Goal: Information Seeking & Learning: Learn about a topic

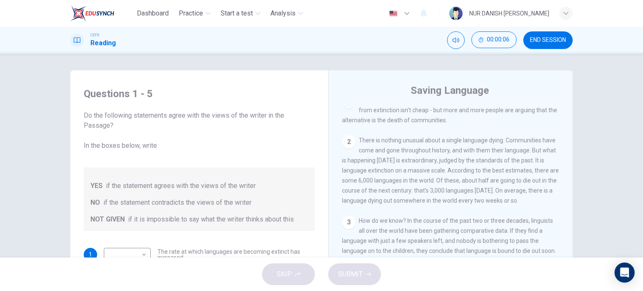
scroll to position [189, 0]
click at [357, 48] on div "CEFR Reading 00:00:07 END SESSION" at bounding box center [321, 40] width 529 height 18
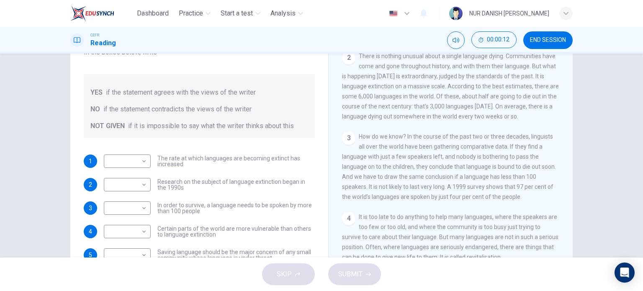
scroll to position [83, 0]
click at [141, 160] on body "Dashboard Practice Start a test Analysis English en ​ NUR DANISH [PERSON_NAME] …" at bounding box center [321, 145] width 643 height 291
click at [139, 175] on li "YES" at bounding box center [125, 173] width 47 height 13
type input "YES"
click at [136, 182] on body "Dashboard Practice Start a test Analysis English en ​ NUR DANISH [PERSON_NAME] …" at bounding box center [321, 145] width 643 height 291
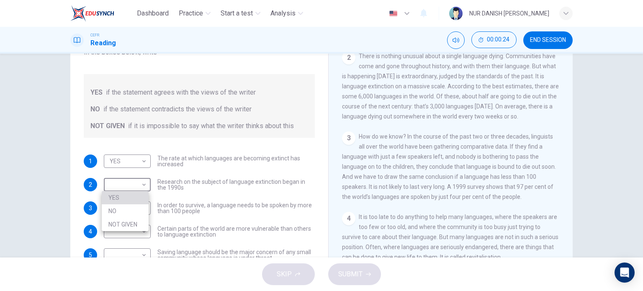
click at [136, 198] on li "YES" at bounding box center [125, 197] width 47 height 13
type input "YES"
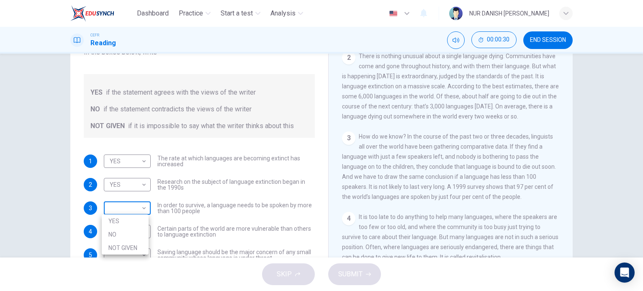
click at [143, 206] on body "Dashboard Practice Start a test Analysis English en ​ NUR DANISH [PERSON_NAME] …" at bounding box center [321, 145] width 643 height 291
click at [130, 232] on li "NO" at bounding box center [125, 234] width 47 height 13
type input "NO"
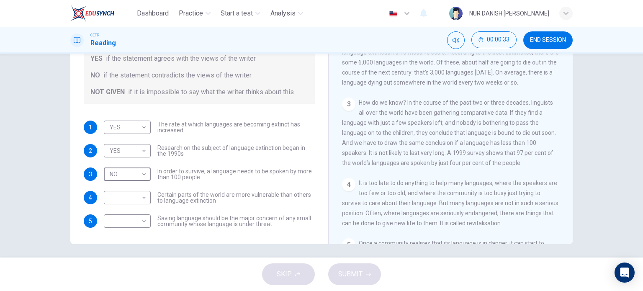
scroll to position [121, 0]
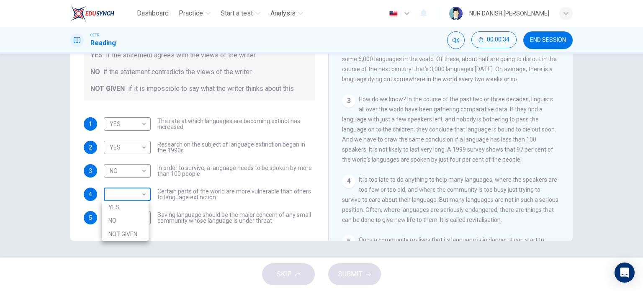
click at [140, 193] on body "Dashboard Practice Start a test Analysis English en ​ NUR DANISH [PERSON_NAME] …" at bounding box center [321, 145] width 643 height 291
click at [141, 233] on li "NOT GIVEN" at bounding box center [125, 233] width 47 height 13
type input "NOT GIVEN"
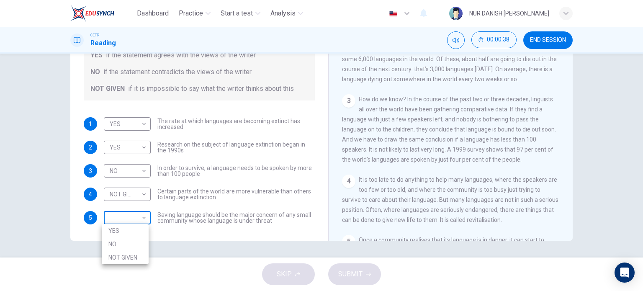
click at [141, 216] on body "Dashboard Practice Start a test Analysis English en ​ NUR DANISH [PERSON_NAME] …" at bounding box center [321, 145] width 643 height 291
click at [136, 244] on li "NO" at bounding box center [125, 243] width 47 height 13
type input "NO"
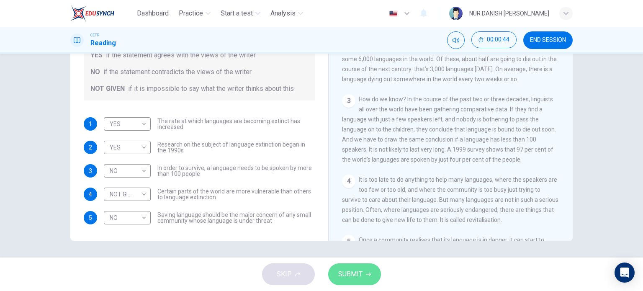
click at [356, 276] on span "SUBMIT" at bounding box center [350, 274] width 24 height 12
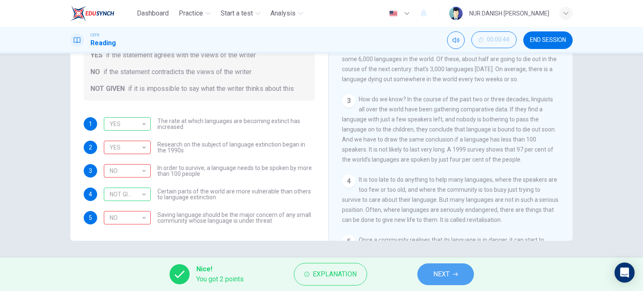
click at [434, 270] on span "NEXT" at bounding box center [441, 274] width 16 height 12
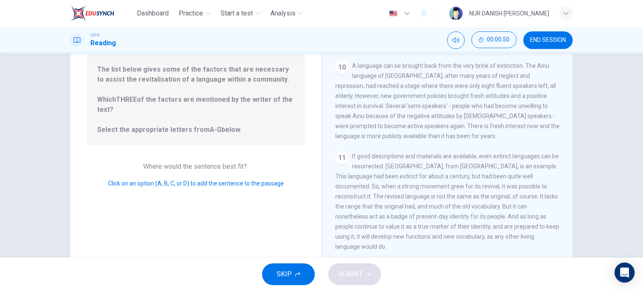
scroll to position [92, 0]
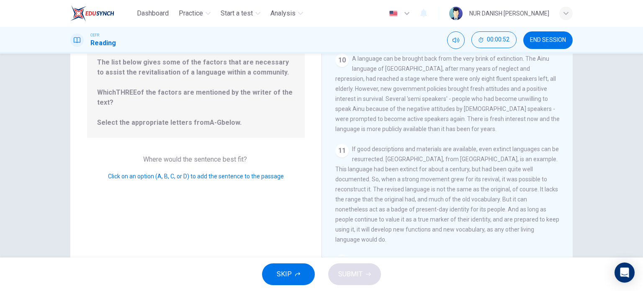
drag, startPoint x: 180, startPoint y: 125, endPoint x: 219, endPoint y: 139, distance: 41.6
click at [219, 139] on div "Question 6 Look at the four that indicate where the following sentence could be…" at bounding box center [195, 123] width 251 height 291
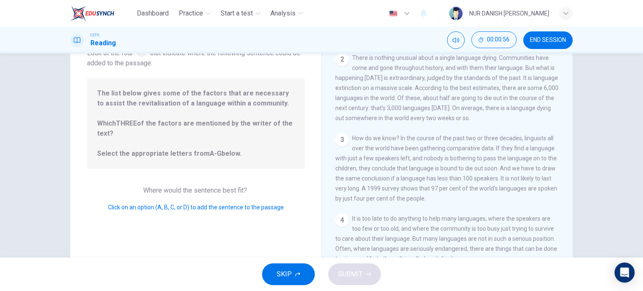
scroll to position [0, 0]
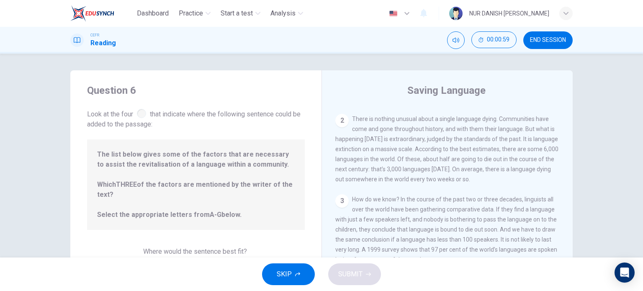
click at [139, 115] on div at bounding box center [141, 113] width 9 height 9
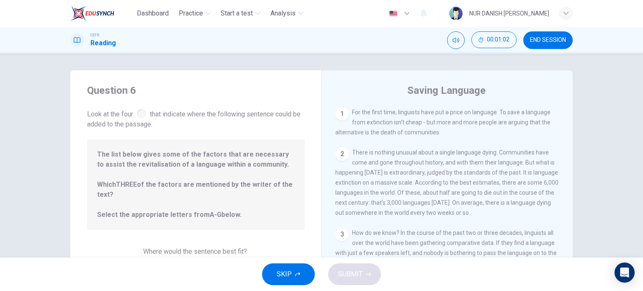
click at [344, 116] on div "1" at bounding box center [341, 113] width 13 height 13
drag, startPoint x: 344, startPoint y: 116, endPoint x: 220, endPoint y: 158, distance: 131.1
click at [220, 158] on div "Question 6 Look at the four that indicate where the following sentence could be…" at bounding box center [321, 215] width 502 height 291
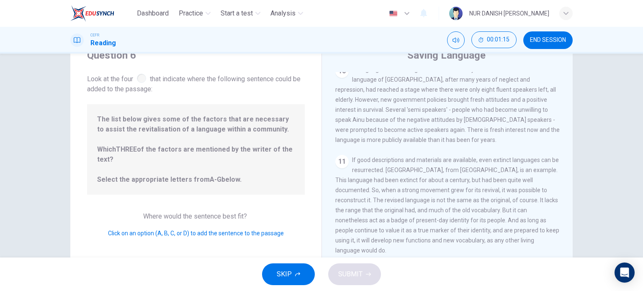
scroll to position [121, 0]
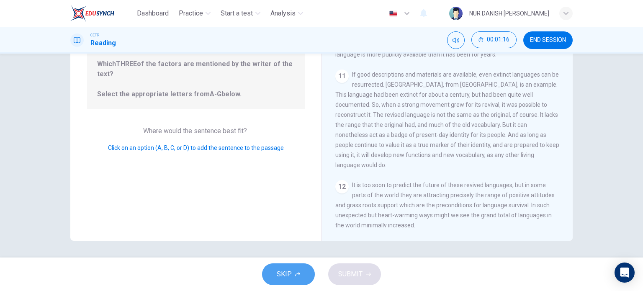
click at [294, 276] on button "SKIP" at bounding box center [288, 274] width 53 height 22
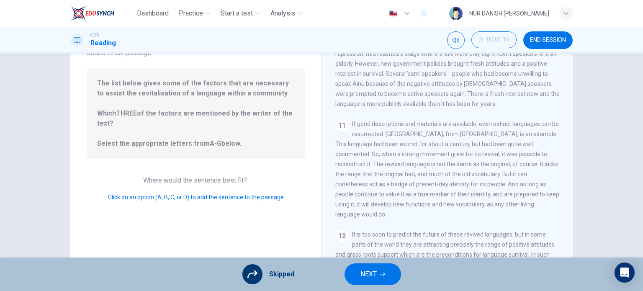
scroll to position [70, 0]
click at [256, 198] on span "Click on an option (A, B, C, or D) to add the sentence to the passage" at bounding box center [196, 198] width 176 height 7
click at [216, 198] on span "Click on an option (A, B, C, or D) to add the sentence to the passage" at bounding box center [196, 198] width 176 height 7
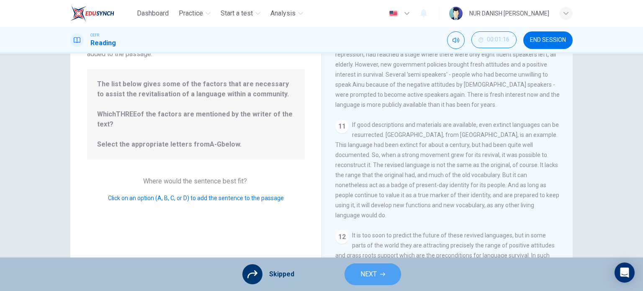
click at [368, 282] on button "NEXT" at bounding box center [373, 274] width 57 height 22
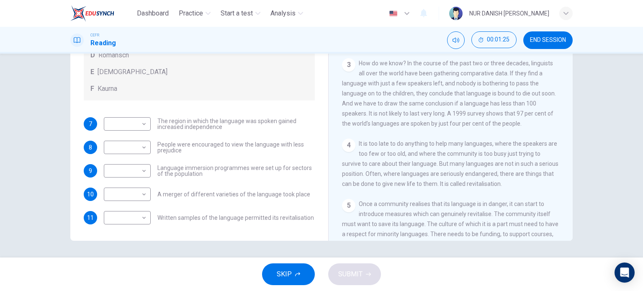
scroll to position [226, 0]
click at [551, 35] on button "END SESSION" at bounding box center [547, 40] width 49 height 18
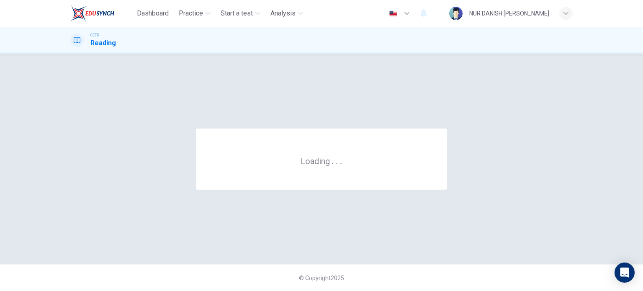
scroll to position [0, 0]
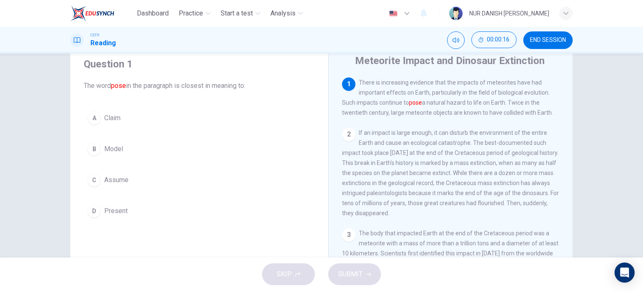
scroll to position [34, 0]
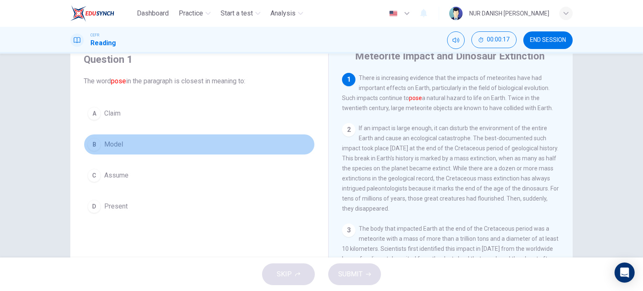
click at [113, 152] on button "B Model" at bounding box center [199, 144] width 231 height 21
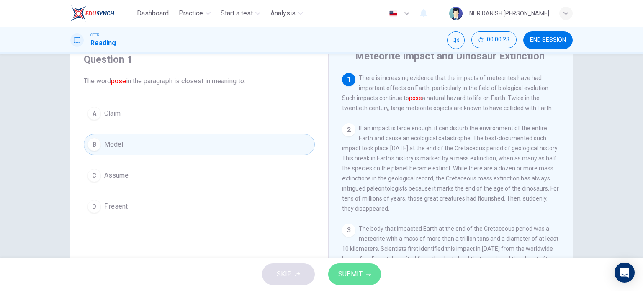
click at [363, 273] on button "SUBMIT" at bounding box center [354, 274] width 53 height 22
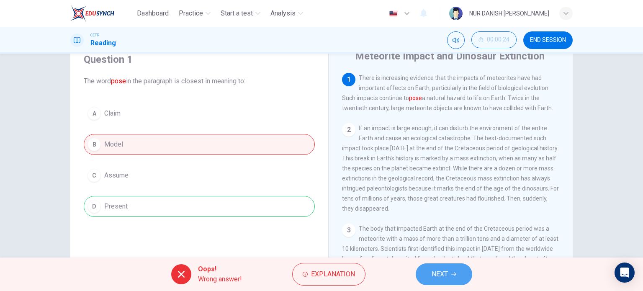
click at [437, 276] on span "NEXT" at bounding box center [440, 274] width 16 height 12
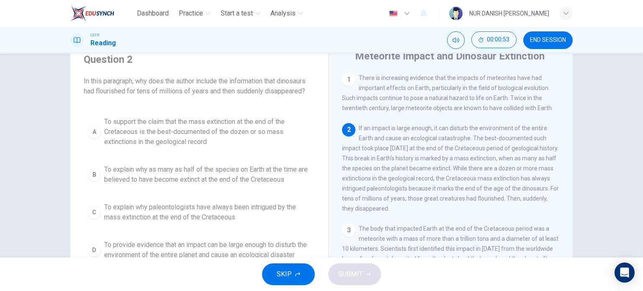
click at [411, 232] on span "The body that impacted Earth at the end of the Cretaceous period was a meteorit…" at bounding box center [450, 278] width 216 height 107
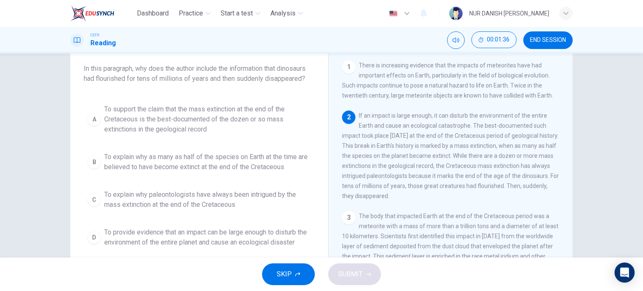
scroll to position [47, 0]
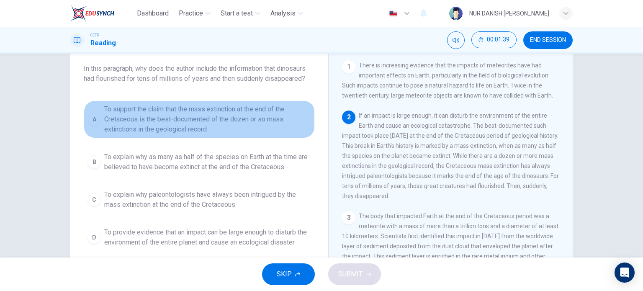
click at [200, 119] on span "To support the claim that the mass extinction at the end of the Cretaceous is t…" at bounding box center [207, 119] width 207 height 30
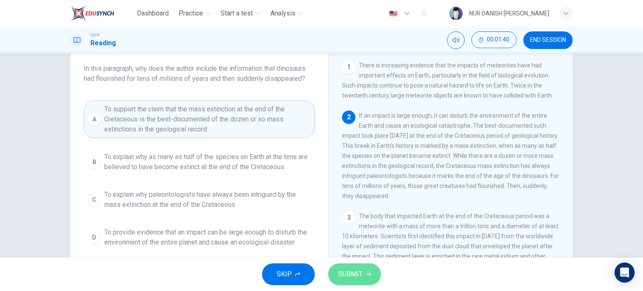
click at [361, 277] on span "SUBMIT" at bounding box center [350, 274] width 24 height 12
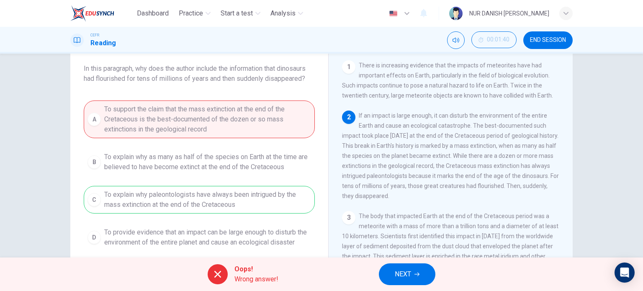
click at [382, 266] on button "NEXT" at bounding box center [407, 274] width 57 height 22
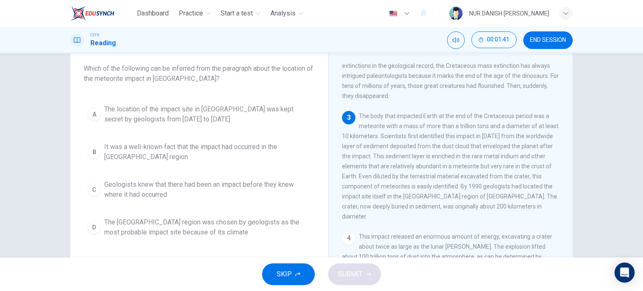
scroll to position [107, 0]
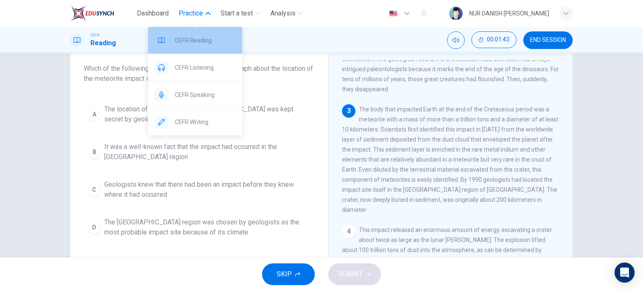
click at [200, 41] on span "CEFR Reading" at bounding box center [205, 40] width 61 height 10
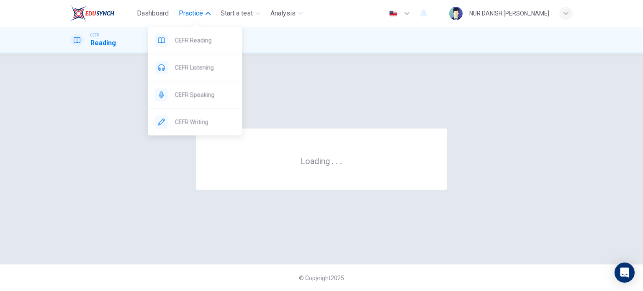
scroll to position [0, 0]
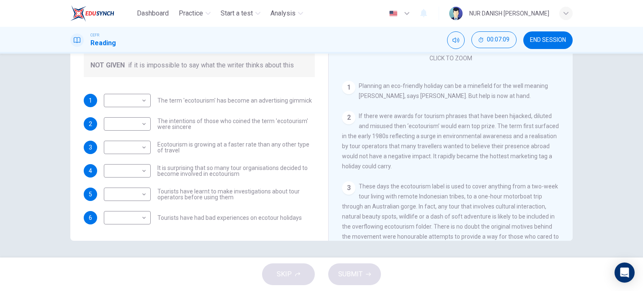
scroll to position [82, 0]
click at [139, 100] on body "Dashboard Practice Start a test Analysis English en ​ NUR DANISH [PERSON_NAME] …" at bounding box center [321, 145] width 643 height 291
click at [132, 129] on li "NO" at bounding box center [125, 126] width 47 height 13
click at [131, 103] on body "Dashboard Practice Start a test Analysis English en ​ NUR DANISH ELLYA BINTI FA…" at bounding box center [321, 145] width 643 height 291
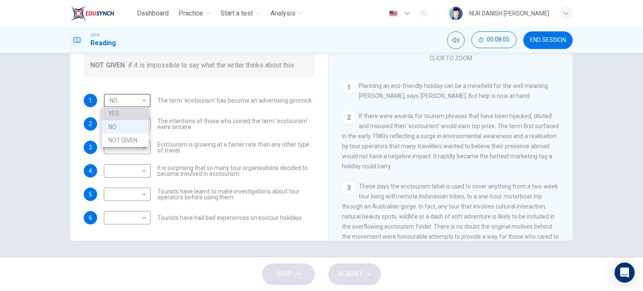
click at [133, 116] on li "YES" at bounding box center [125, 113] width 47 height 13
type input "YES"
click at [134, 123] on body "Dashboard Practice Start a test Analysis English en ​ NUR DANISH ELLYA BINTI FA…" at bounding box center [321, 145] width 643 height 291
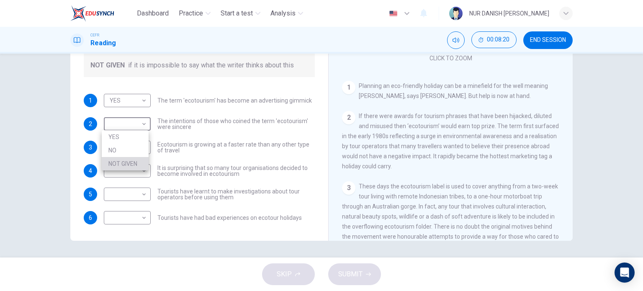
click at [130, 161] on li "NOT GIVEN" at bounding box center [125, 163] width 47 height 13
type input "NOT GIVEN"
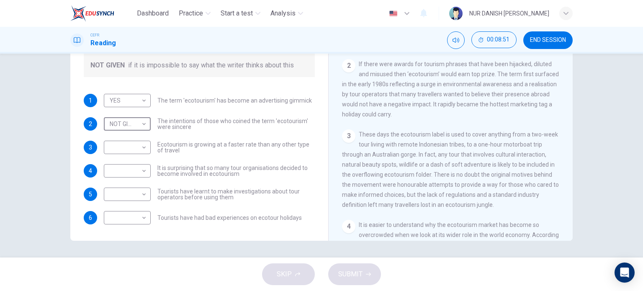
scroll to position [133, 0]
click at [136, 141] on body "Dashboard Practice Start a test Analysis English en ​ NUR DANISH ELLYA BINTI FA…" at bounding box center [321, 145] width 643 height 291
click at [134, 156] on li "YES" at bounding box center [125, 160] width 47 height 13
type input "YES"
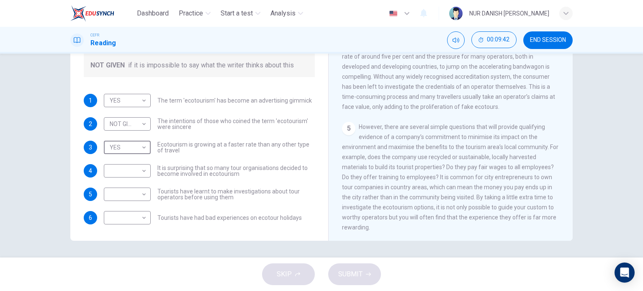
scroll to position [342, 0]
click at [136, 168] on body "Dashboard Practice Start a test Analysis English en ​ NUR DANISH ELLYA BINTI FA…" at bounding box center [321, 145] width 643 height 291
click at [138, 182] on li "YES" at bounding box center [125, 183] width 47 height 13
type input "YES"
click at [137, 200] on body "Dashboard Practice Start a test Analysis English en ​ NUR DANISH ELLYA BINTI FA…" at bounding box center [321, 145] width 643 height 291
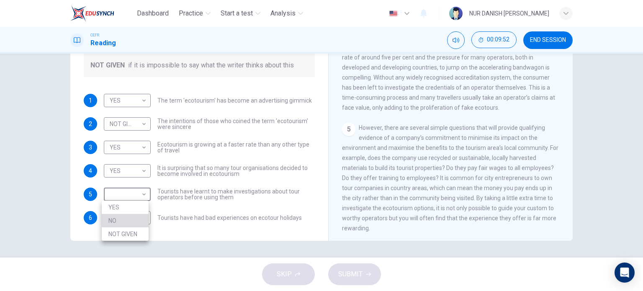
click at [139, 225] on li "NO" at bounding box center [125, 220] width 47 height 13
type input "NO"
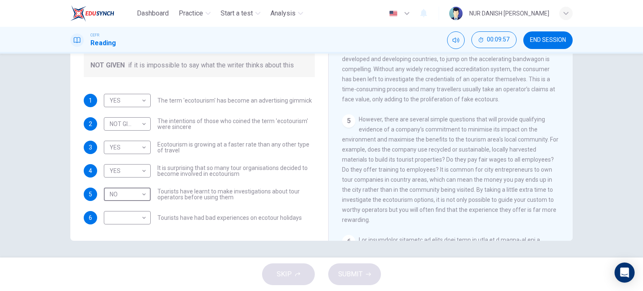
scroll to position [351, 0]
click at [142, 211] on body "Dashboard Practice Start a test Analysis English en ​ NUR DANISH ELLYA BINTI FA…" at bounding box center [321, 145] width 643 height 291
click at [141, 258] on li "NOT GIVEN" at bounding box center [125, 257] width 47 height 13
type input "NOT GIVEN"
click at [362, 269] on button "SUBMIT" at bounding box center [354, 274] width 53 height 22
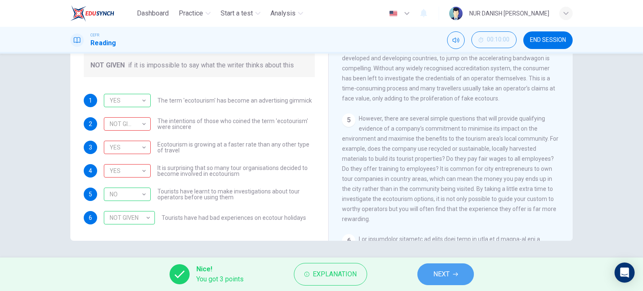
click at [453, 279] on button "NEXT" at bounding box center [445, 274] width 57 height 22
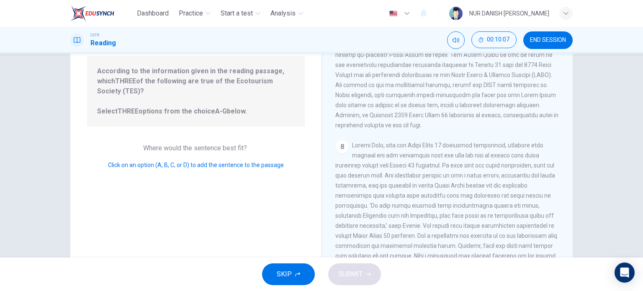
scroll to position [121, 0]
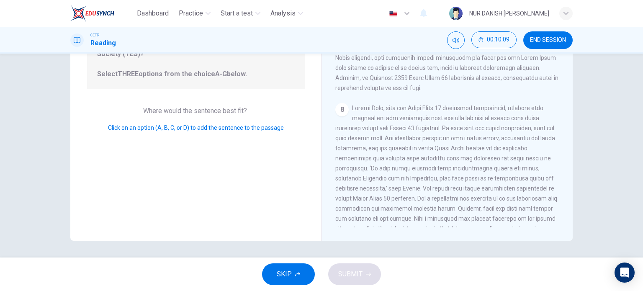
click at [252, 124] on span "Click on an option (A, B, C, or D) to add the sentence to the passage" at bounding box center [196, 127] width 176 height 7
drag, startPoint x: 252, startPoint y: 119, endPoint x: 232, endPoint y: 109, distance: 22.5
click at [232, 109] on div "Where would the sentence best fit? Click on an option (A, B, C, or D) to add th…" at bounding box center [196, 119] width 218 height 27
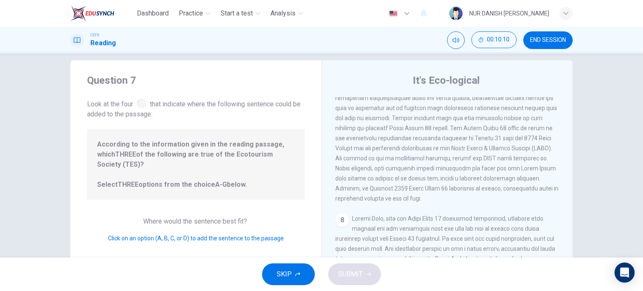
scroll to position [10, 0]
click at [142, 103] on div at bounding box center [141, 103] width 9 height 9
drag, startPoint x: 142, startPoint y: 103, endPoint x: 381, endPoint y: 205, distance: 260.2
click at [381, 205] on div "Question 7 Look at the four that indicate where the following sentence could be…" at bounding box center [321, 206] width 502 height 291
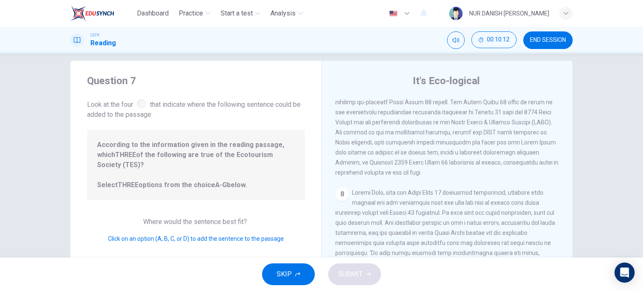
scroll to position [641, 0]
click at [341, 201] on div "8" at bounding box center [341, 194] width 13 height 13
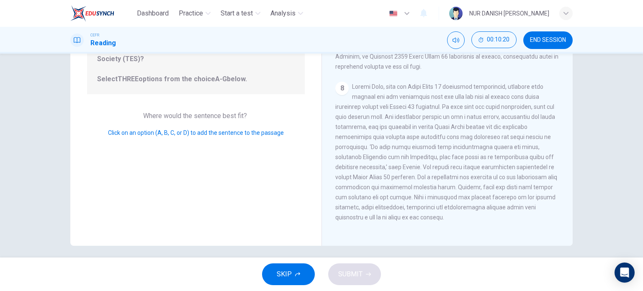
scroll to position [121, 0]
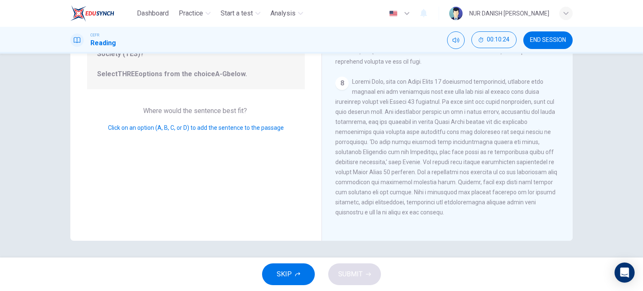
click at [262, 124] on span "Click on an option (A, B, C, or D) to add the sentence to the passage" at bounding box center [196, 127] width 176 height 7
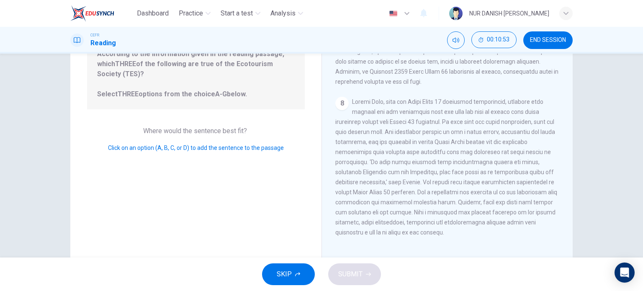
scroll to position [101, 0]
click at [243, 142] on div "Click on an option (A, B, C, or D) to add the sentence to the passage" at bounding box center [196, 147] width 218 height 10
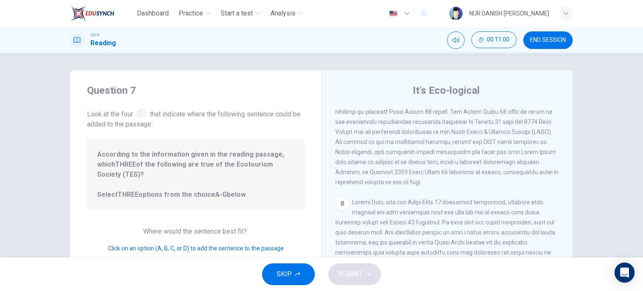
click at [343, 200] on div "8" at bounding box center [341, 203] width 13 height 13
click at [306, 277] on button "SKIP" at bounding box center [288, 274] width 53 height 22
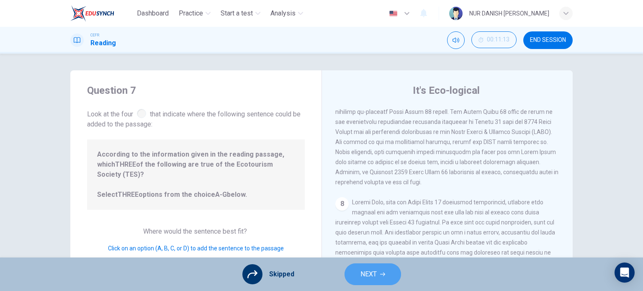
click at [357, 282] on button "NEXT" at bounding box center [373, 274] width 57 height 22
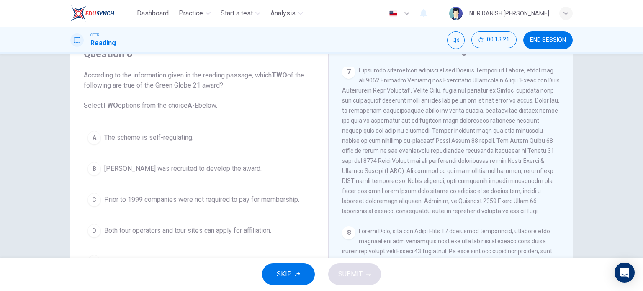
scroll to position [764, 0]
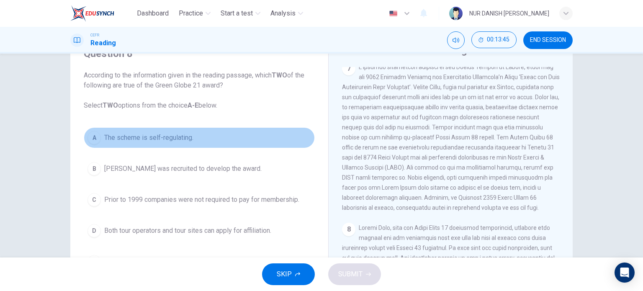
click at [159, 140] on span "The scheme is self-regulating." at bounding box center [148, 138] width 89 height 10
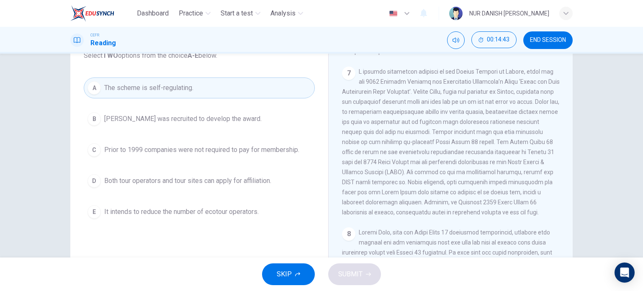
scroll to position [90, 0]
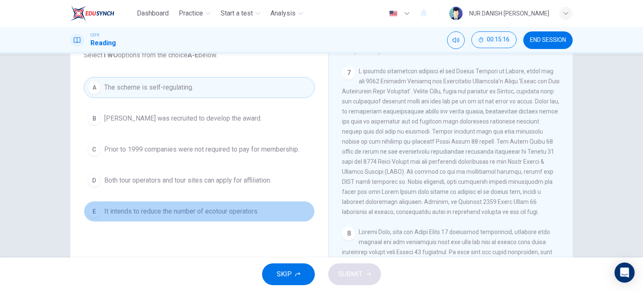
click at [243, 211] on span "It intends to reduce the number of ecotour operators." at bounding box center [181, 211] width 155 height 10
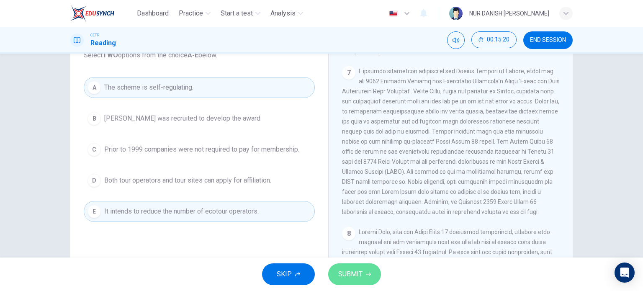
click at [363, 273] on button "SUBMIT" at bounding box center [354, 274] width 53 height 22
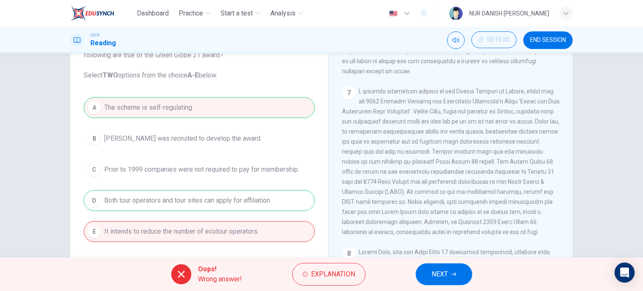
scroll to position [70, 0]
click at [204, 205] on div "A The scheme is self-regulating. B Amanda Marks was recruited to develop the aw…" at bounding box center [199, 170] width 231 height 145
click at [451, 282] on button "NEXT" at bounding box center [444, 274] width 57 height 22
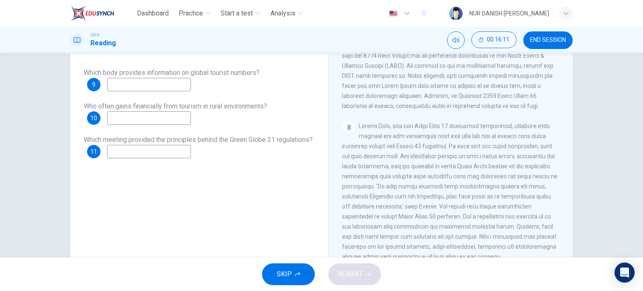
scroll to position [89, 0]
click at [228, 122] on div "Who often gains financially from tourism in rural environments? 10" at bounding box center [199, 113] width 231 height 23
click at [590, 35] on div "CEFR Reading 00:16:42 END SESSION" at bounding box center [321, 40] width 643 height 27
click at [157, 86] on input at bounding box center [149, 85] width 84 height 13
type input "m"
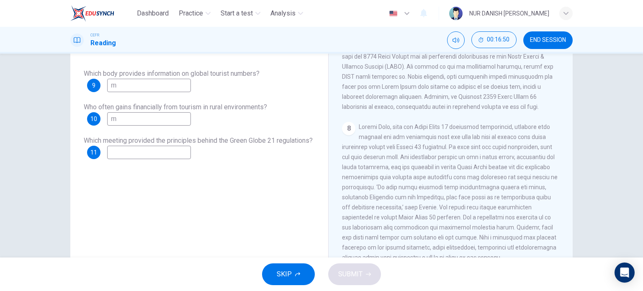
click at [158, 117] on input "m" at bounding box center [149, 118] width 84 height 13
type input "m"
click at [173, 155] on input "m" at bounding box center [149, 152] width 84 height 13
type input "m"
click at [339, 276] on span "SUBMIT" at bounding box center [350, 274] width 24 height 12
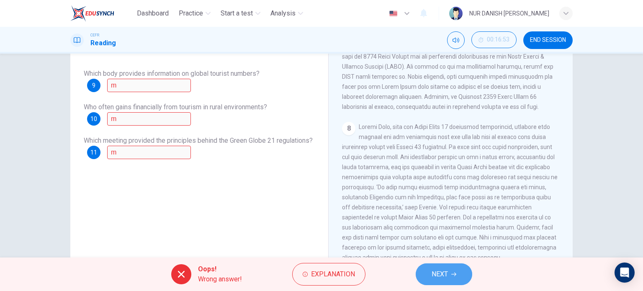
click at [435, 275] on span "NEXT" at bounding box center [440, 274] width 16 height 12
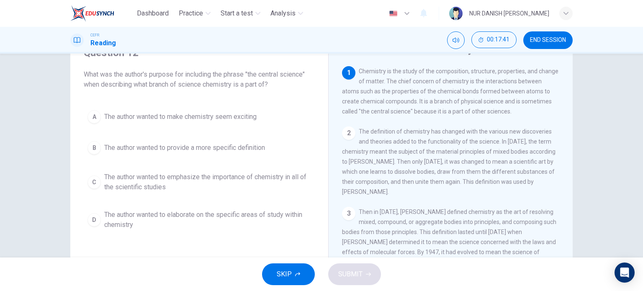
scroll to position [40, 0]
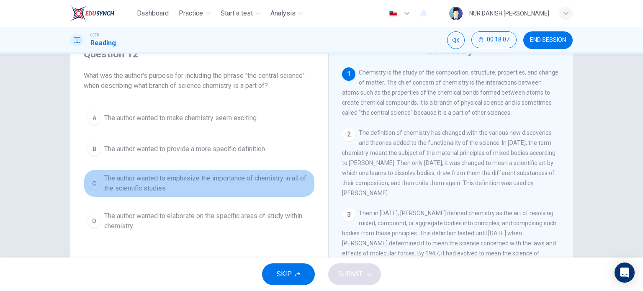
click at [165, 189] on span "The author wanted to emphasize the importance of chemistry in all of the scient…" at bounding box center [207, 183] width 207 height 20
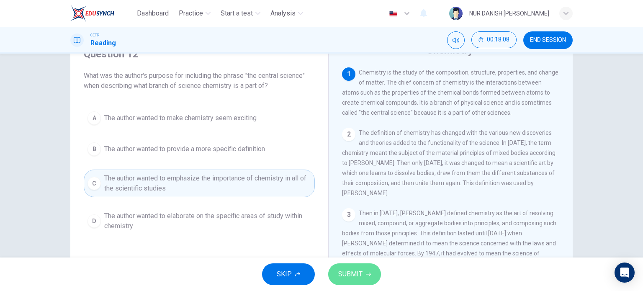
click at [348, 273] on span "SUBMIT" at bounding box center [350, 274] width 24 height 12
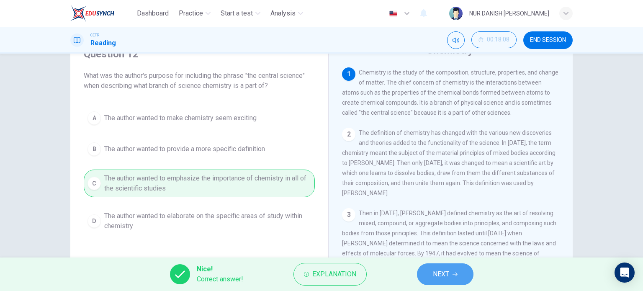
click at [436, 276] on span "NEXT" at bounding box center [441, 274] width 16 height 12
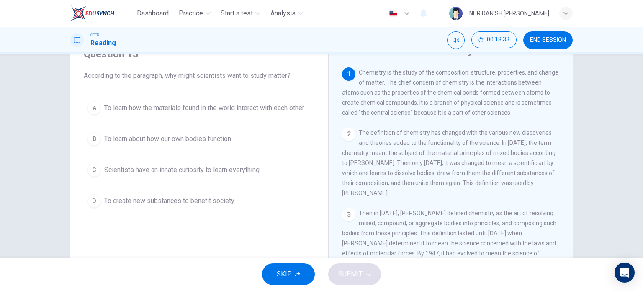
click at [273, 124] on div "A To learn how the materials found in the world interact with each other B To l…" at bounding box center [199, 155] width 231 height 114
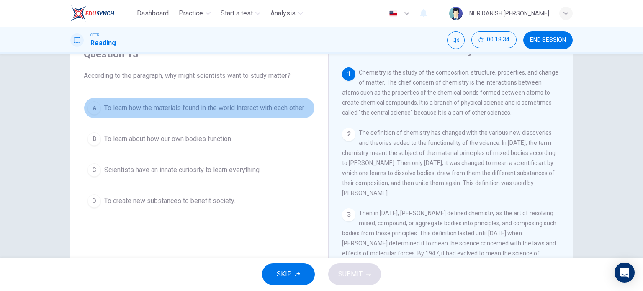
click at [273, 118] on button "A To learn how the materials found in the world interact with each other" at bounding box center [199, 108] width 231 height 21
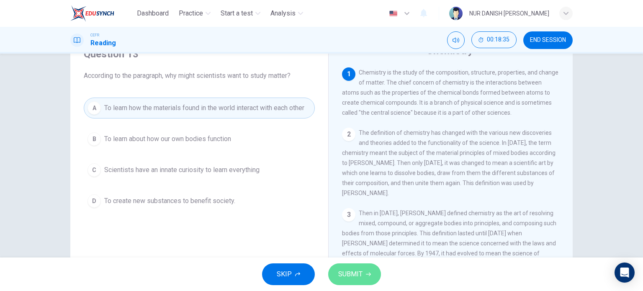
click at [350, 271] on span "SUBMIT" at bounding box center [350, 274] width 24 height 12
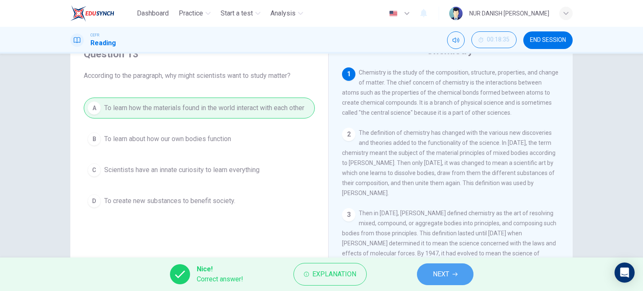
click at [447, 266] on button "NEXT" at bounding box center [445, 274] width 57 height 22
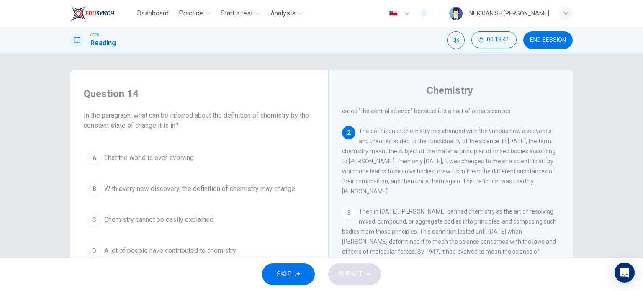
scroll to position [33, 0]
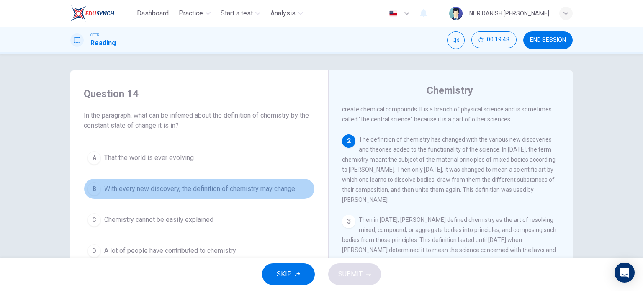
click at [233, 189] on span "With every new discovery, the definition of chemistry may change" at bounding box center [199, 189] width 191 height 10
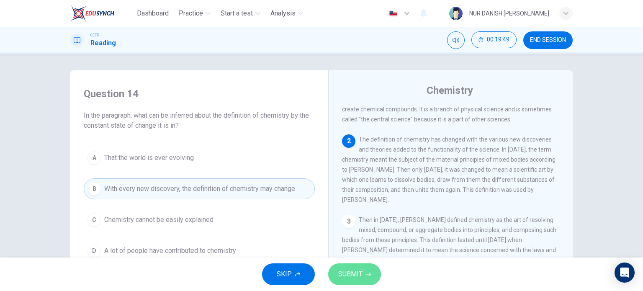
click at [355, 275] on span "SUBMIT" at bounding box center [350, 274] width 24 height 12
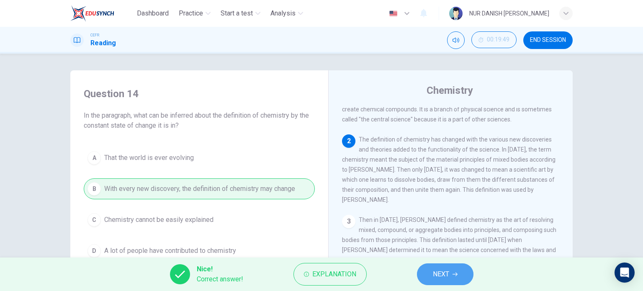
click at [427, 267] on button "NEXT" at bounding box center [445, 274] width 57 height 22
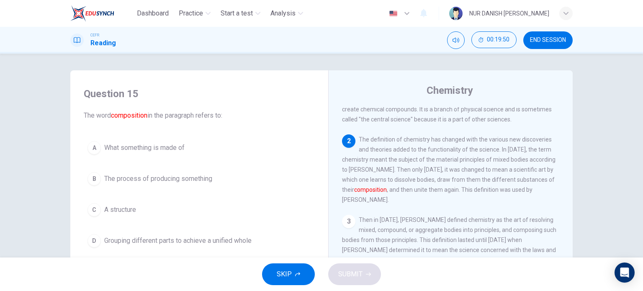
scroll to position [6, 0]
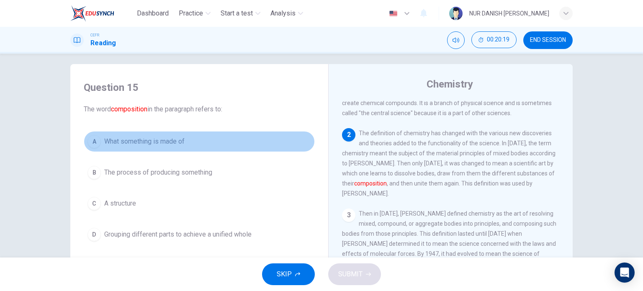
click at [104, 143] on span "What something is made of" at bounding box center [144, 142] width 80 height 10
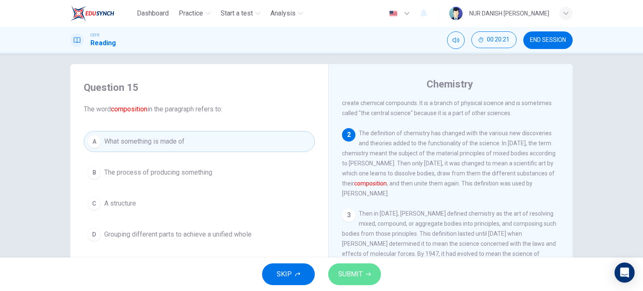
click at [358, 274] on span "SUBMIT" at bounding box center [350, 274] width 24 height 12
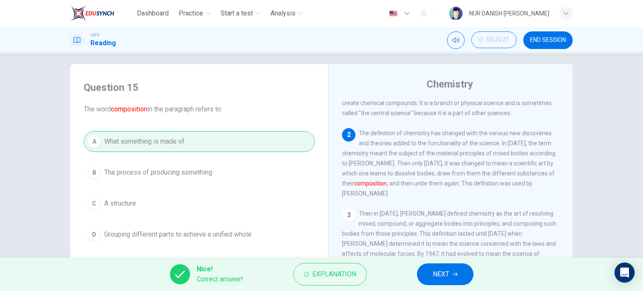
click at [445, 263] on div "Nice! Correct answer! Explanation NEXT" at bounding box center [321, 274] width 643 height 33
click at [447, 271] on span "NEXT" at bounding box center [441, 274] width 16 height 12
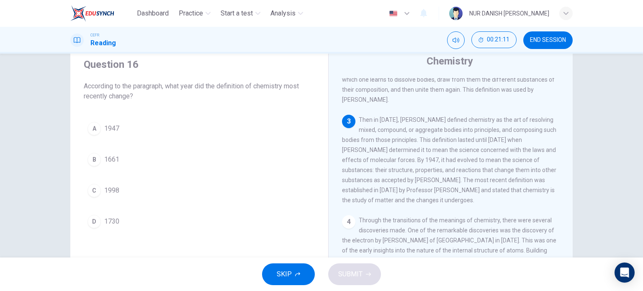
scroll to position [30, 0]
drag, startPoint x: 102, startPoint y: 204, endPoint x: 108, endPoint y: 180, distance: 25.3
click at [108, 180] on div "A 1947 B 1661 C 1998 D 1730" at bounding box center [199, 175] width 231 height 114
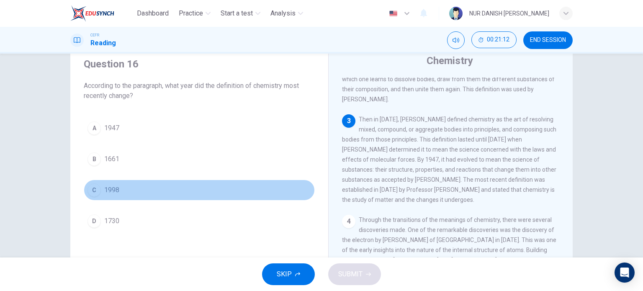
click at [108, 180] on button "C 1998" at bounding box center [199, 190] width 231 height 21
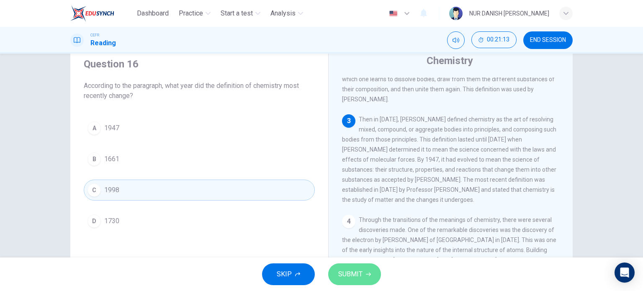
click at [353, 279] on span "SUBMIT" at bounding box center [350, 274] width 24 height 12
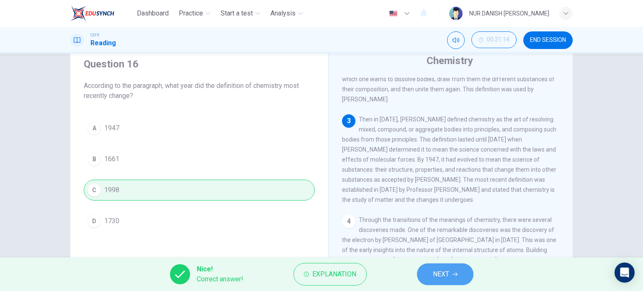
click at [446, 272] on span "NEXT" at bounding box center [441, 274] width 16 height 12
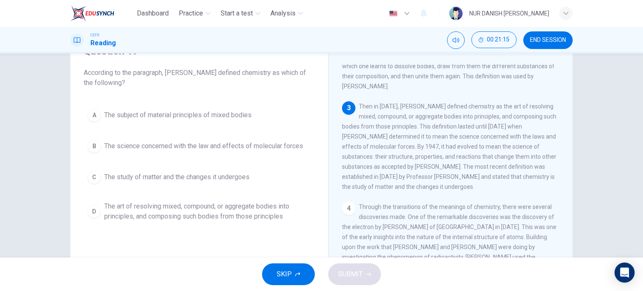
scroll to position [44, 0]
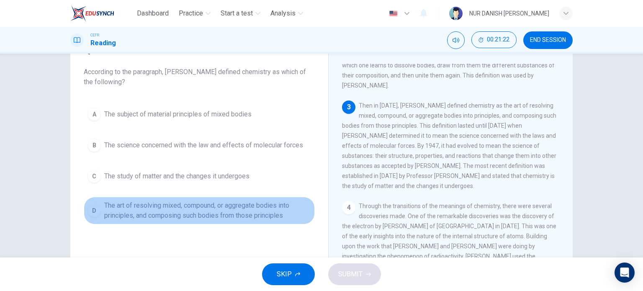
click at [207, 212] on span "The art of resolving mixed, compound, or aggregate bodies into principles, and …" at bounding box center [207, 211] width 207 height 20
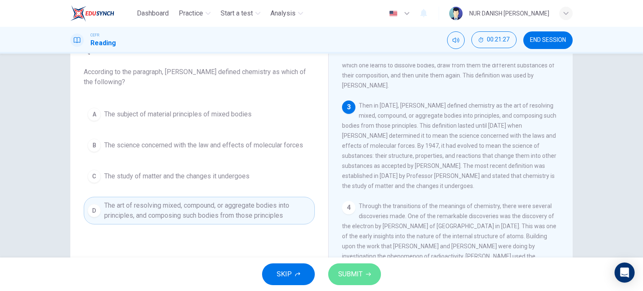
click at [355, 269] on span "SUBMIT" at bounding box center [350, 274] width 24 height 12
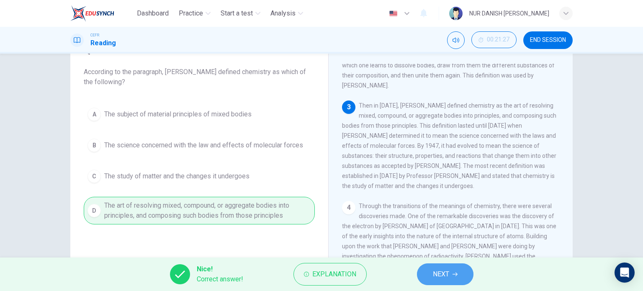
click at [447, 269] on span "NEXT" at bounding box center [441, 274] width 16 height 12
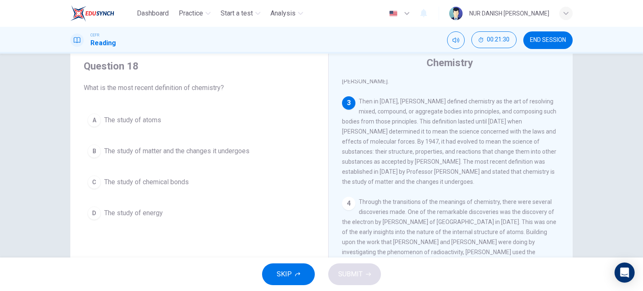
scroll to position [124, 0]
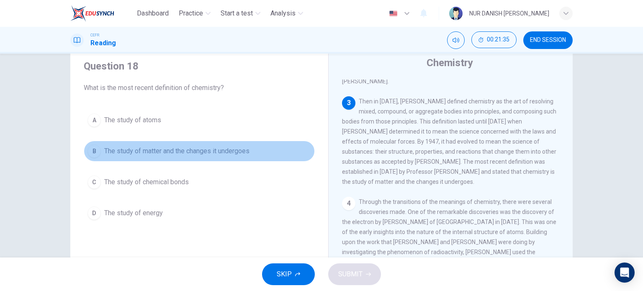
click at [204, 154] on span "The study of matter and the changes it undergoes" at bounding box center [176, 151] width 145 height 10
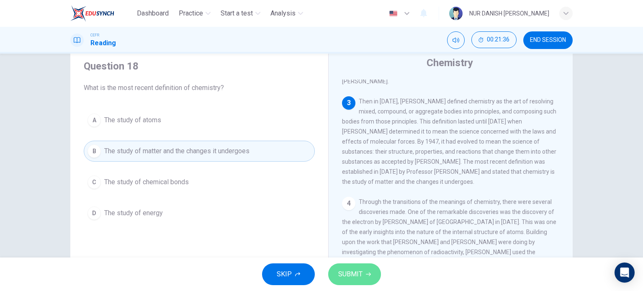
click at [339, 264] on button "SUBMIT" at bounding box center [354, 274] width 53 height 22
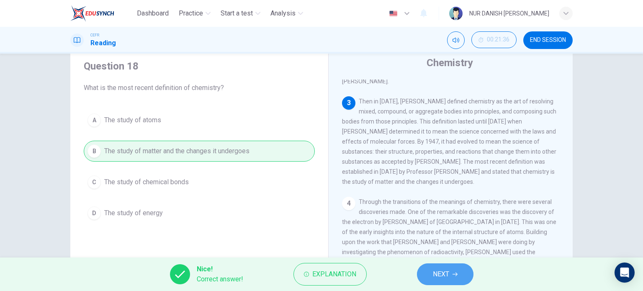
click at [452, 268] on button "NEXT" at bounding box center [445, 274] width 57 height 22
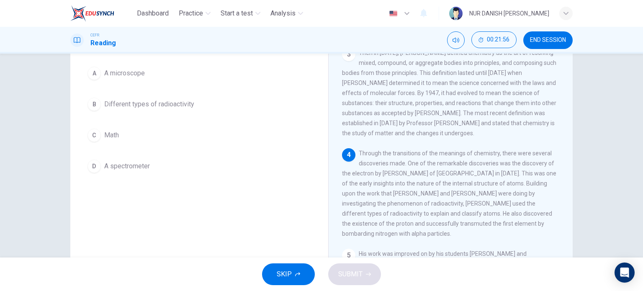
scroll to position [84, 0]
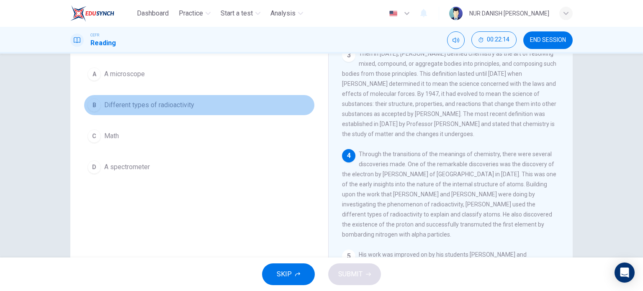
click at [184, 112] on button "B Different types of radioactivity" at bounding box center [199, 105] width 231 height 21
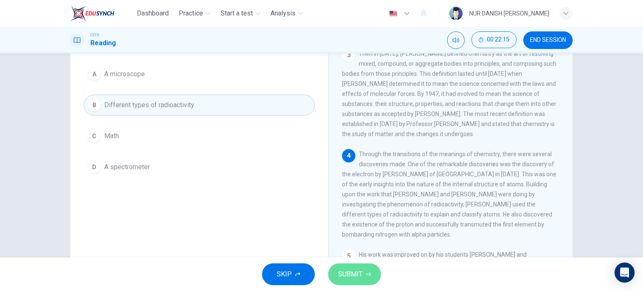
click at [340, 278] on span "SUBMIT" at bounding box center [350, 274] width 24 height 12
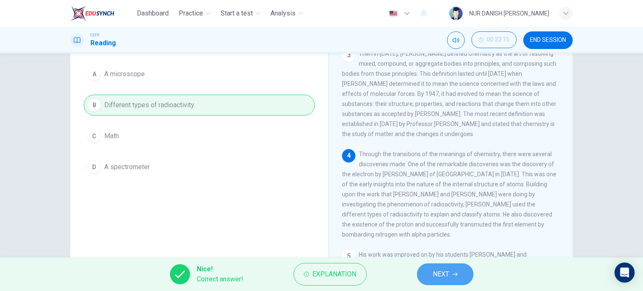
click at [425, 270] on button "NEXT" at bounding box center [445, 274] width 57 height 22
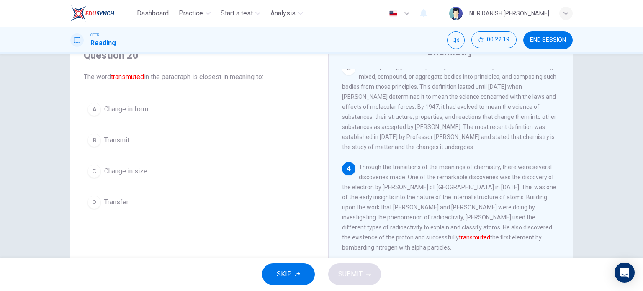
scroll to position [159, 0]
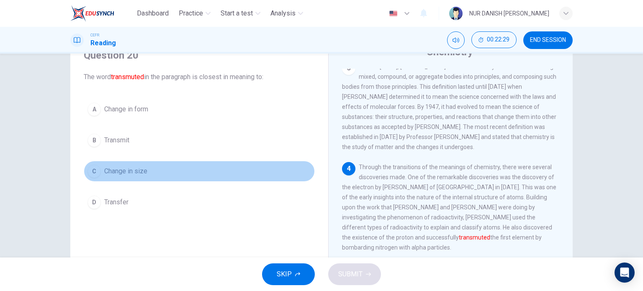
click at [111, 179] on button "C Change in size" at bounding box center [199, 171] width 231 height 21
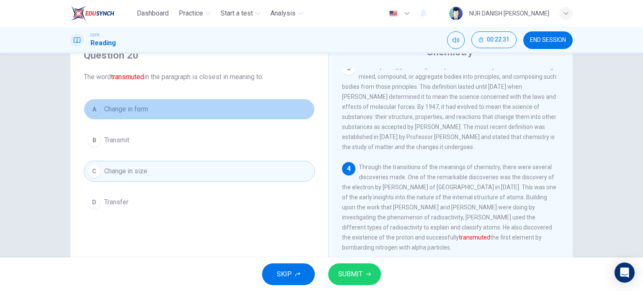
click at [132, 111] on span "Change in form" at bounding box center [126, 109] width 44 height 10
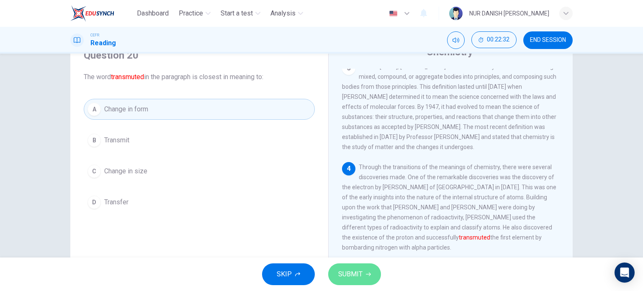
click at [353, 273] on span "SUBMIT" at bounding box center [350, 274] width 24 height 12
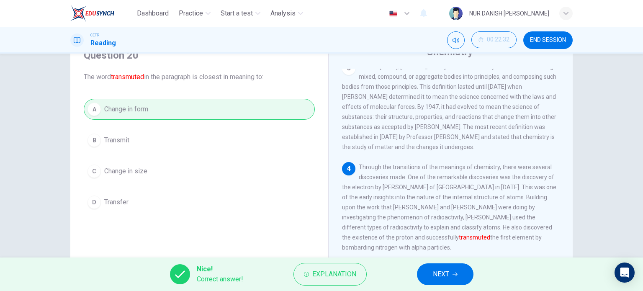
click at [439, 273] on span "NEXT" at bounding box center [441, 274] width 16 height 12
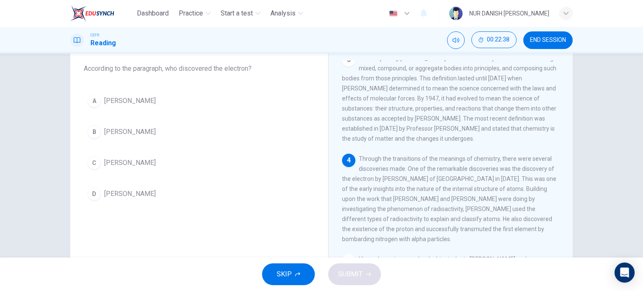
scroll to position [47, 0]
click at [121, 112] on div "A JJ Thomson B Linus Pauling C Robert Boyle D Christopher Glaser" at bounding box center [199, 147] width 231 height 114
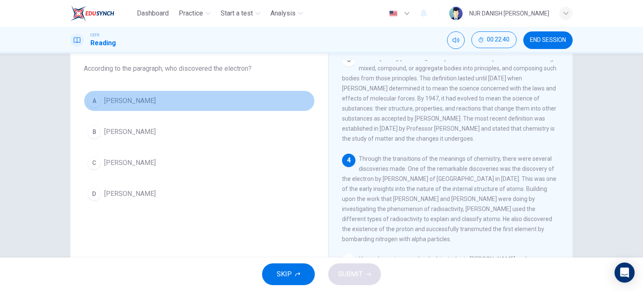
click at [138, 104] on span "JJ Thomson" at bounding box center [130, 101] width 52 height 10
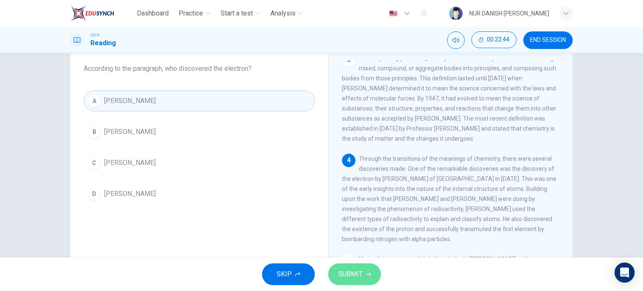
click at [358, 279] on span "SUBMIT" at bounding box center [350, 274] width 24 height 12
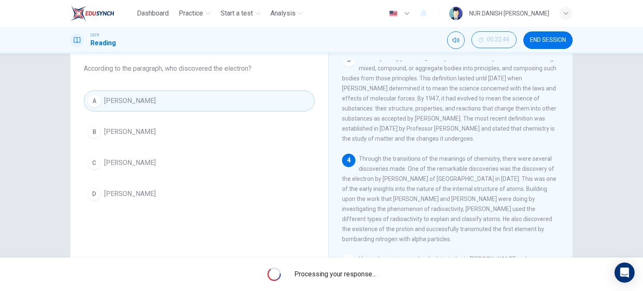
click at [358, 279] on span "Processing your response..." at bounding box center [335, 274] width 82 height 10
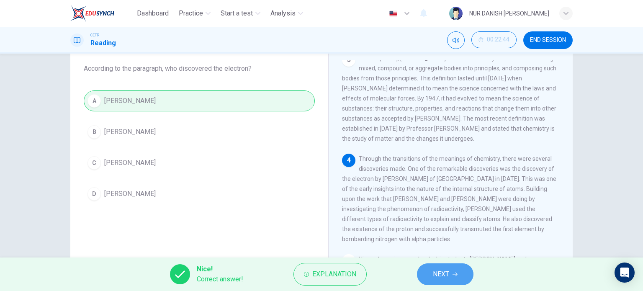
click at [426, 279] on button "NEXT" at bounding box center [445, 274] width 57 height 22
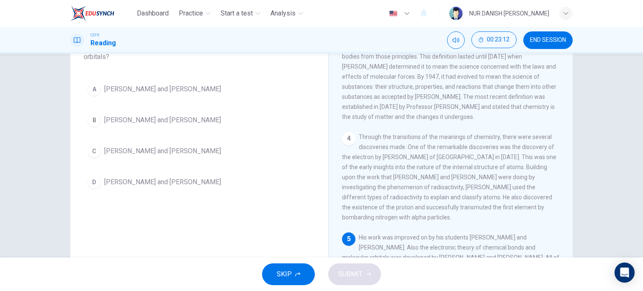
scroll to position [72, 0]
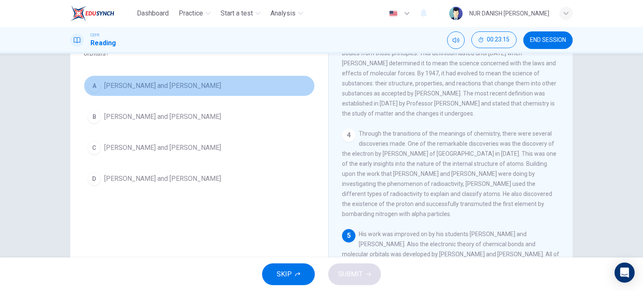
click at [148, 90] on span "Linus Pauling and Gilbert Lewis" at bounding box center [162, 86] width 117 height 10
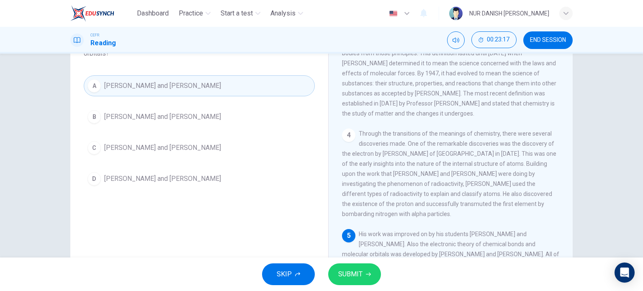
click at [368, 278] on button "SUBMIT" at bounding box center [354, 274] width 53 height 22
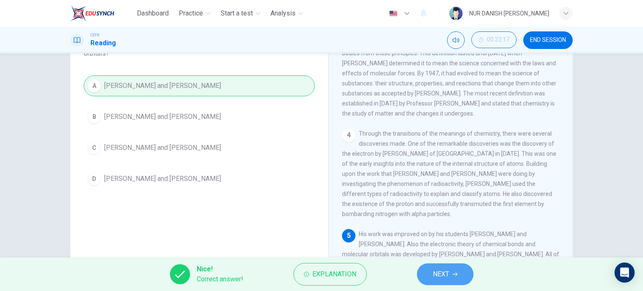
click at [430, 277] on button "NEXT" at bounding box center [445, 274] width 57 height 22
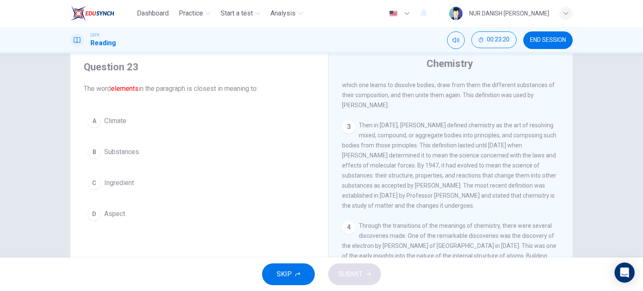
scroll to position [47, 0]
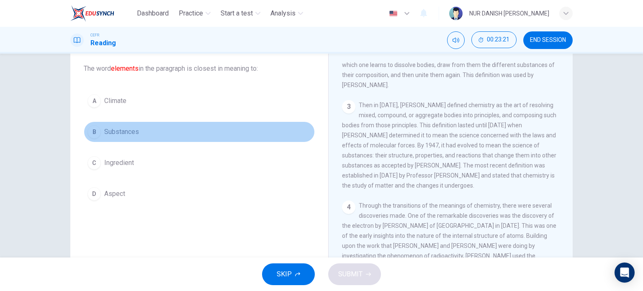
click at [94, 141] on button "B Substances" at bounding box center [199, 131] width 231 height 21
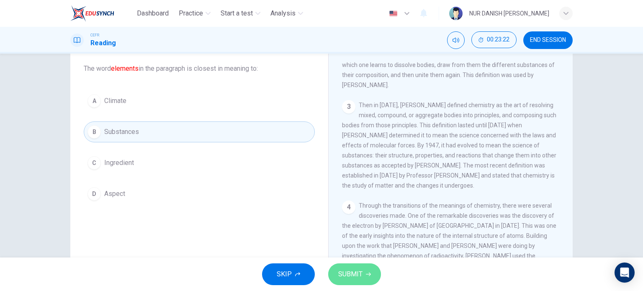
click at [366, 278] on button "SUBMIT" at bounding box center [354, 274] width 53 height 22
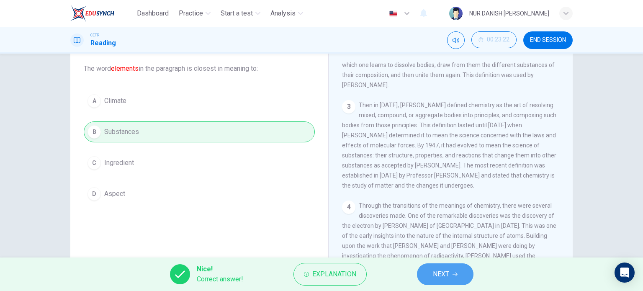
click at [446, 269] on span "NEXT" at bounding box center [441, 274] width 16 height 12
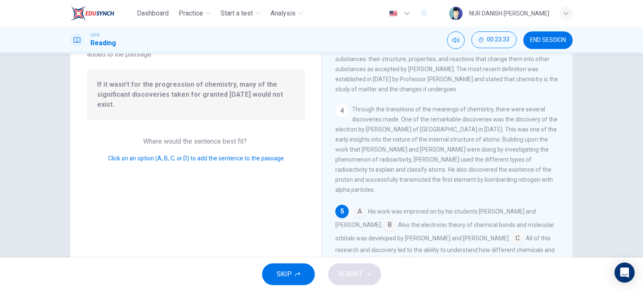
scroll to position [121, 0]
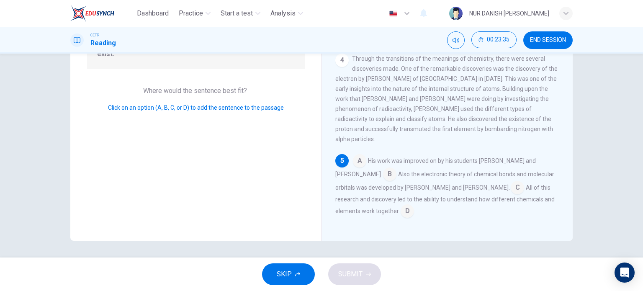
click at [401, 205] on input at bounding box center [407, 211] width 13 height 13
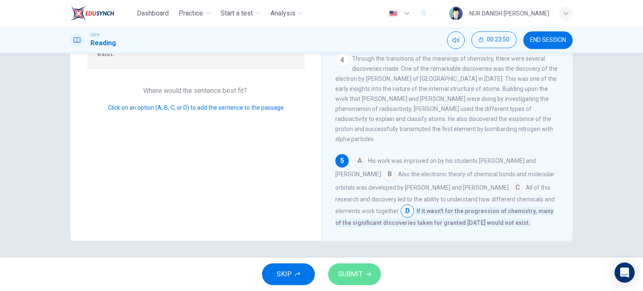
click at [363, 264] on button "SUBMIT" at bounding box center [354, 274] width 53 height 22
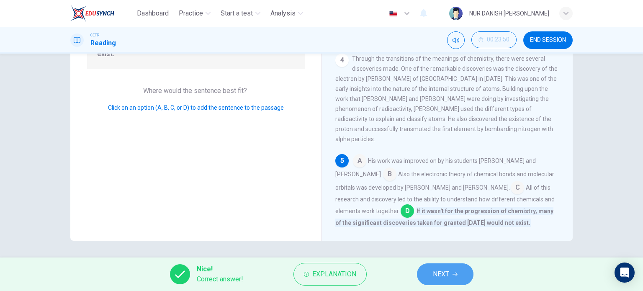
click at [446, 266] on button "NEXT" at bounding box center [445, 274] width 57 height 22
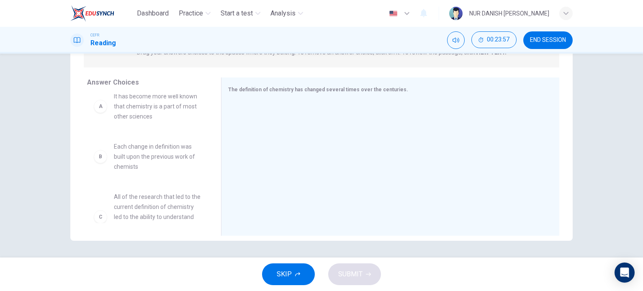
scroll to position [10, 0]
click at [166, 172] on div "B Each change in definition was built upon the previous work of chemists" at bounding box center [147, 156] width 121 height 44
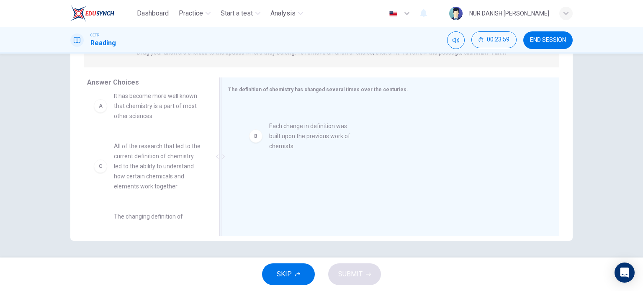
drag, startPoint x: 166, startPoint y: 172, endPoint x: 329, endPoint y: 150, distance: 164.8
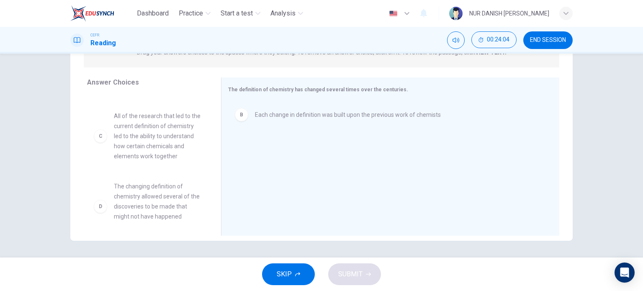
scroll to position [43, 0]
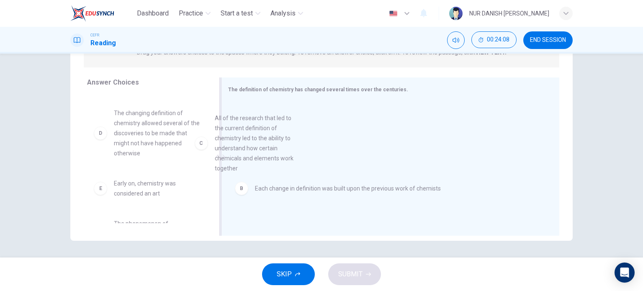
drag, startPoint x: 148, startPoint y: 155, endPoint x: 254, endPoint y: 160, distance: 106.1
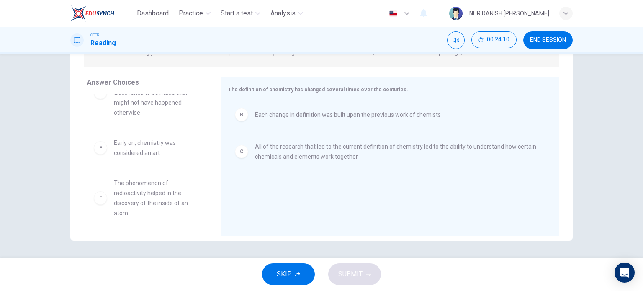
scroll to position [85, 0]
drag, startPoint x: 151, startPoint y: 197, endPoint x: 137, endPoint y: 201, distance: 14.6
drag, startPoint x: 137, startPoint y: 201, endPoint x: 239, endPoint y: 200, distance: 102.2
click at [239, 200] on div "Answer Choices A It has become more well known that chemistry is a part of most…" at bounding box center [321, 158] width 502 height 162
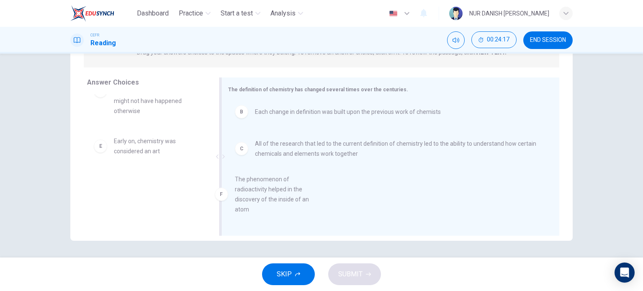
drag, startPoint x: 144, startPoint y: 182, endPoint x: 274, endPoint y: 181, distance: 129.8
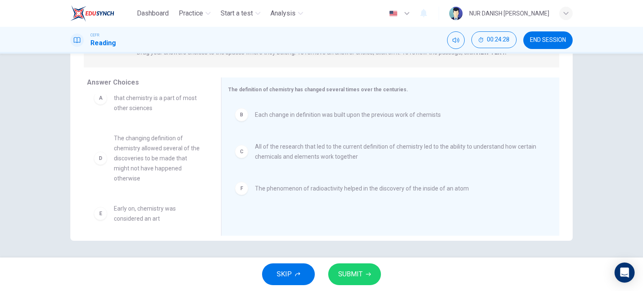
scroll to position [25, 0]
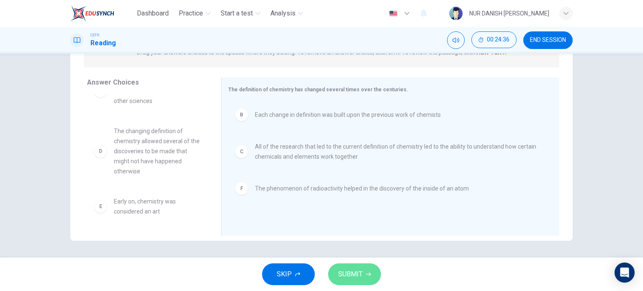
click at [358, 266] on button "SUBMIT" at bounding box center [354, 274] width 53 height 22
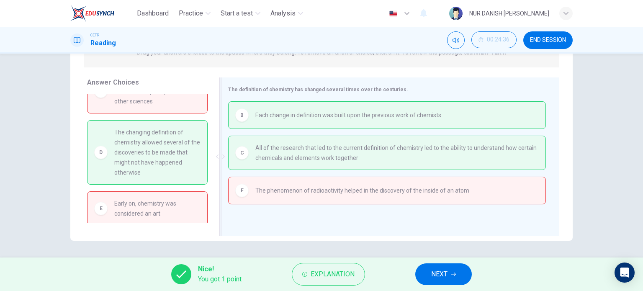
drag, startPoint x: 167, startPoint y: 179, endPoint x: 228, endPoint y: 171, distance: 61.6
click at [228, 171] on div "Answer Choices A It has become more well known that chemistry is a part of most…" at bounding box center [321, 158] width 502 height 162
click at [451, 268] on button "NEXT" at bounding box center [443, 274] width 57 height 22
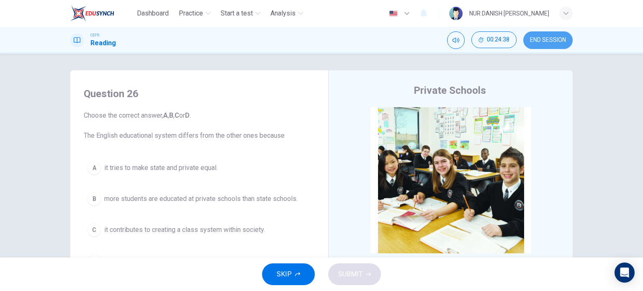
click at [551, 40] on span "END SESSION" at bounding box center [548, 40] width 36 height 7
